Goal: Find specific page/section: Find specific page/section

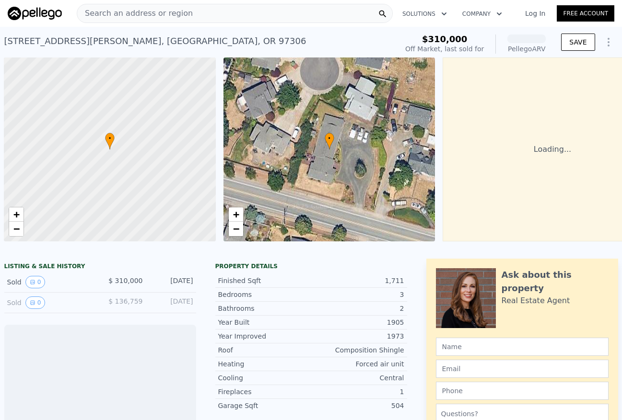
scroll to position [0, 4]
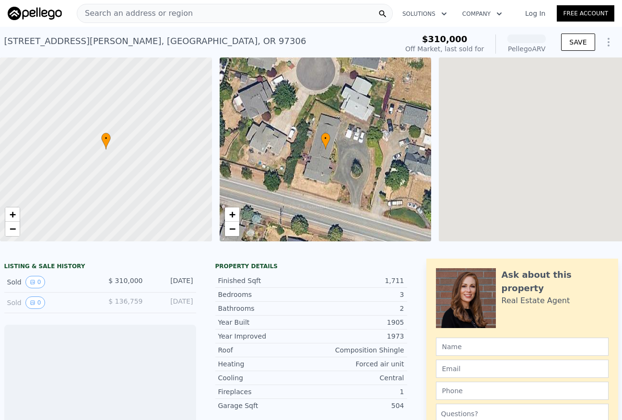
click at [539, 15] on link "Log In" at bounding box center [534, 14] width 43 height 10
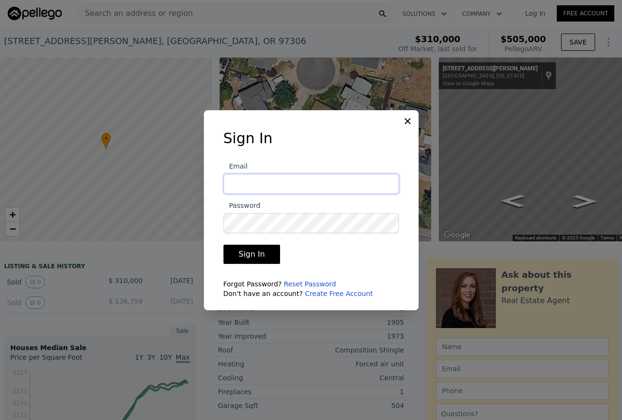
type input "[EMAIL_ADDRESS][DOMAIN_NAME]"
click at [250, 254] on button "Sign In" at bounding box center [251, 254] width 57 height 19
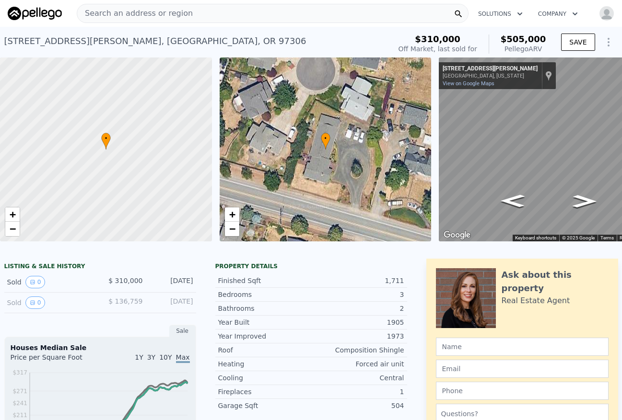
click at [194, 17] on div "Search an address or region" at bounding box center [273, 13] width 392 height 19
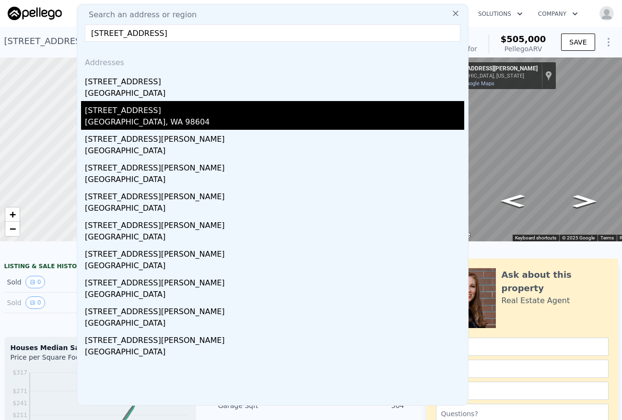
type input "[STREET_ADDRESS]"
click at [177, 125] on div "[GEOGRAPHIC_DATA], WA 98604" at bounding box center [274, 122] width 379 height 13
